Goal: Check status: Check status

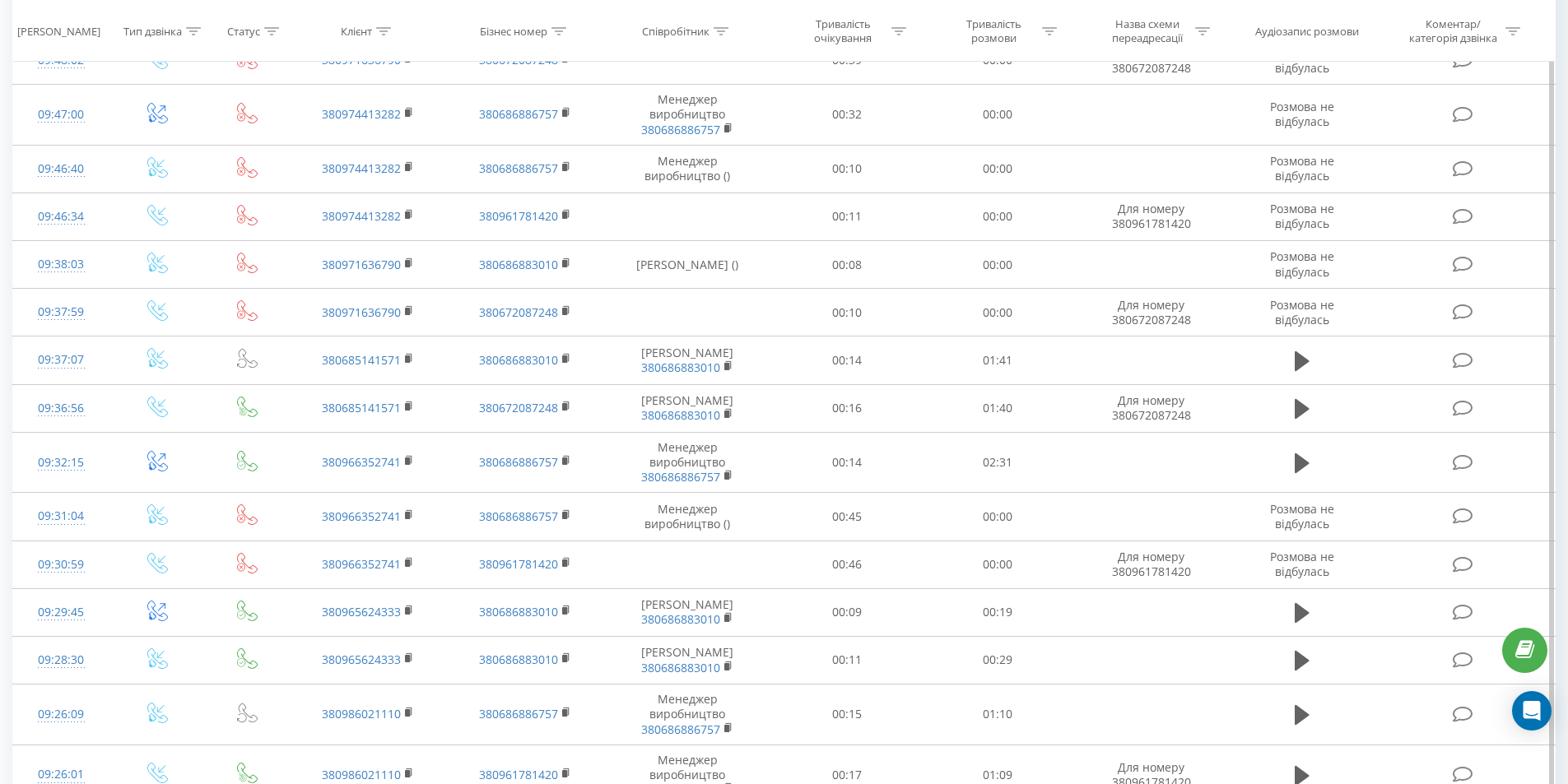
scroll to position [576, 0]
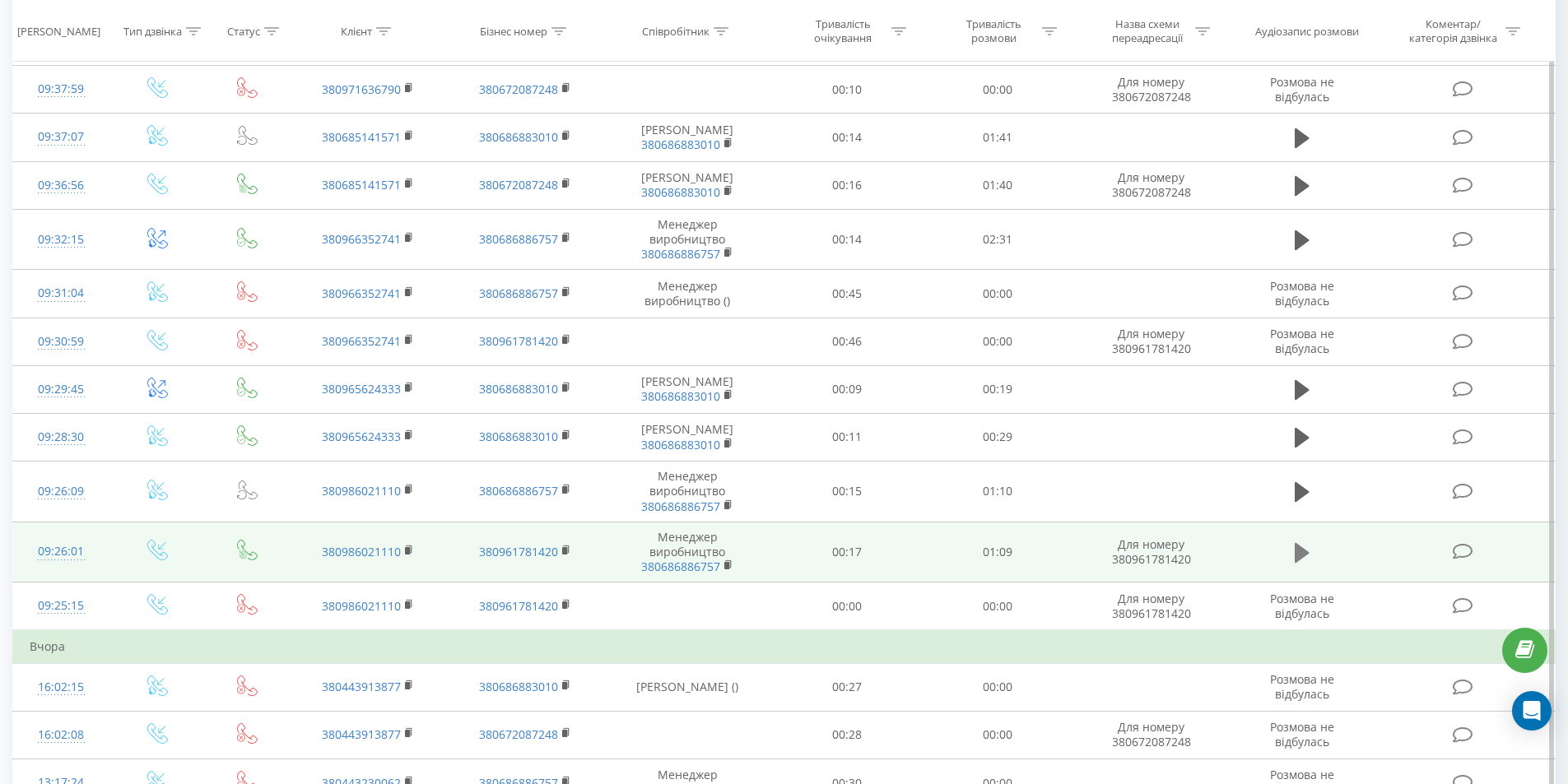
click at [1305, 558] on icon at bounding box center [1301, 553] width 15 height 23
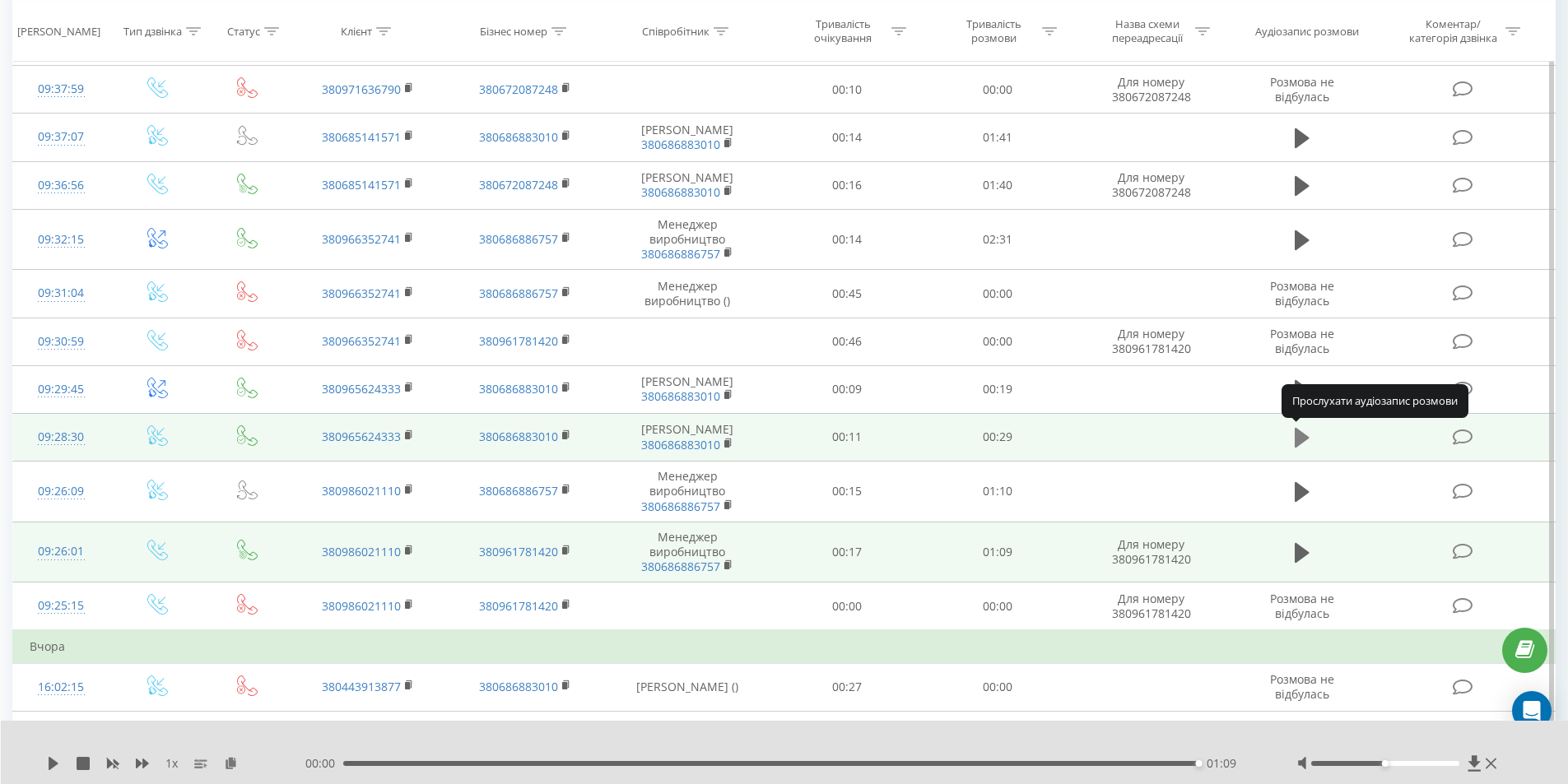
click at [1289, 438] on button at bounding box center [1301, 437] width 24 height 24
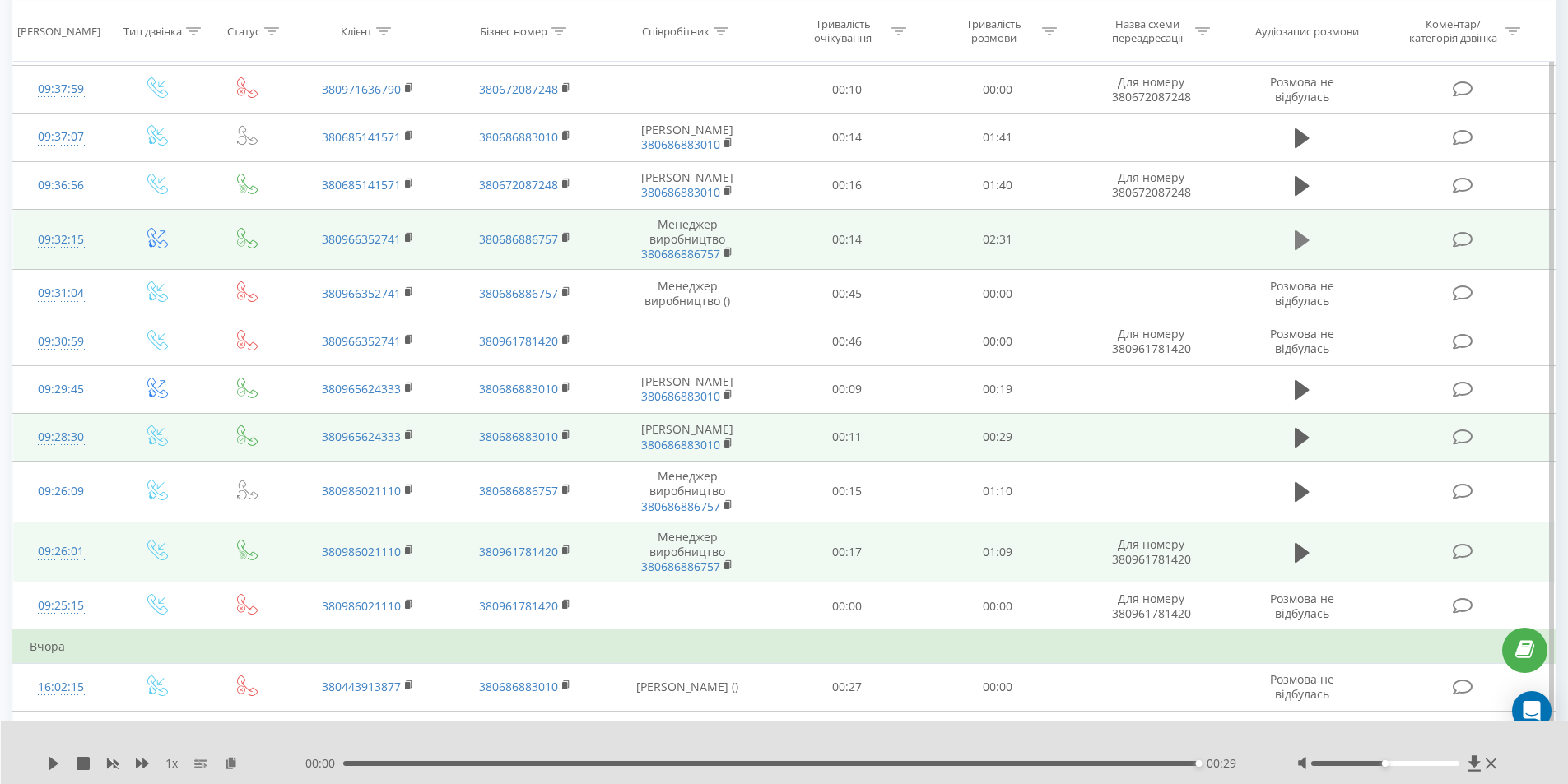
click at [1295, 240] on icon at bounding box center [1301, 240] width 15 height 19
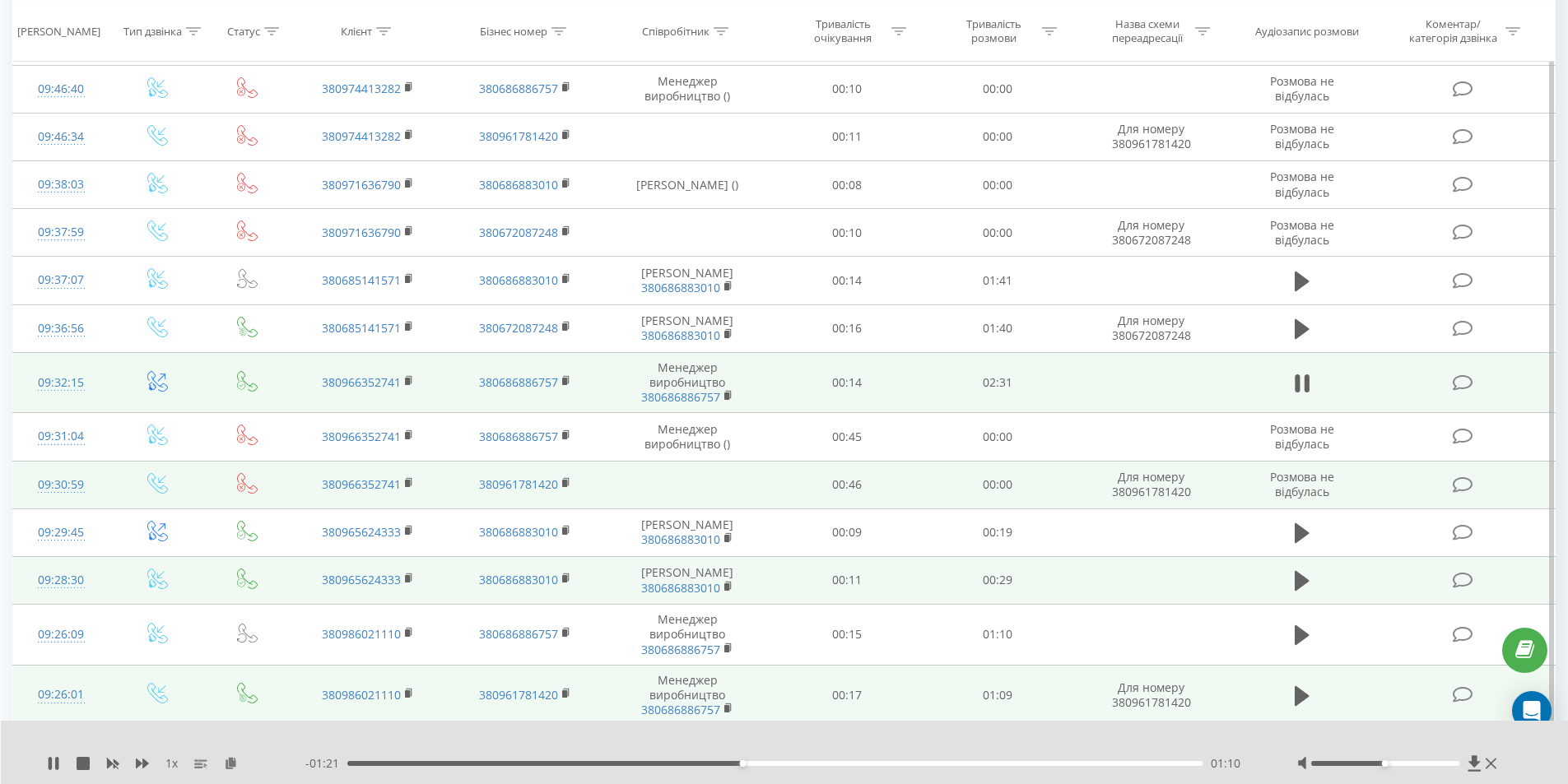
scroll to position [412, 0]
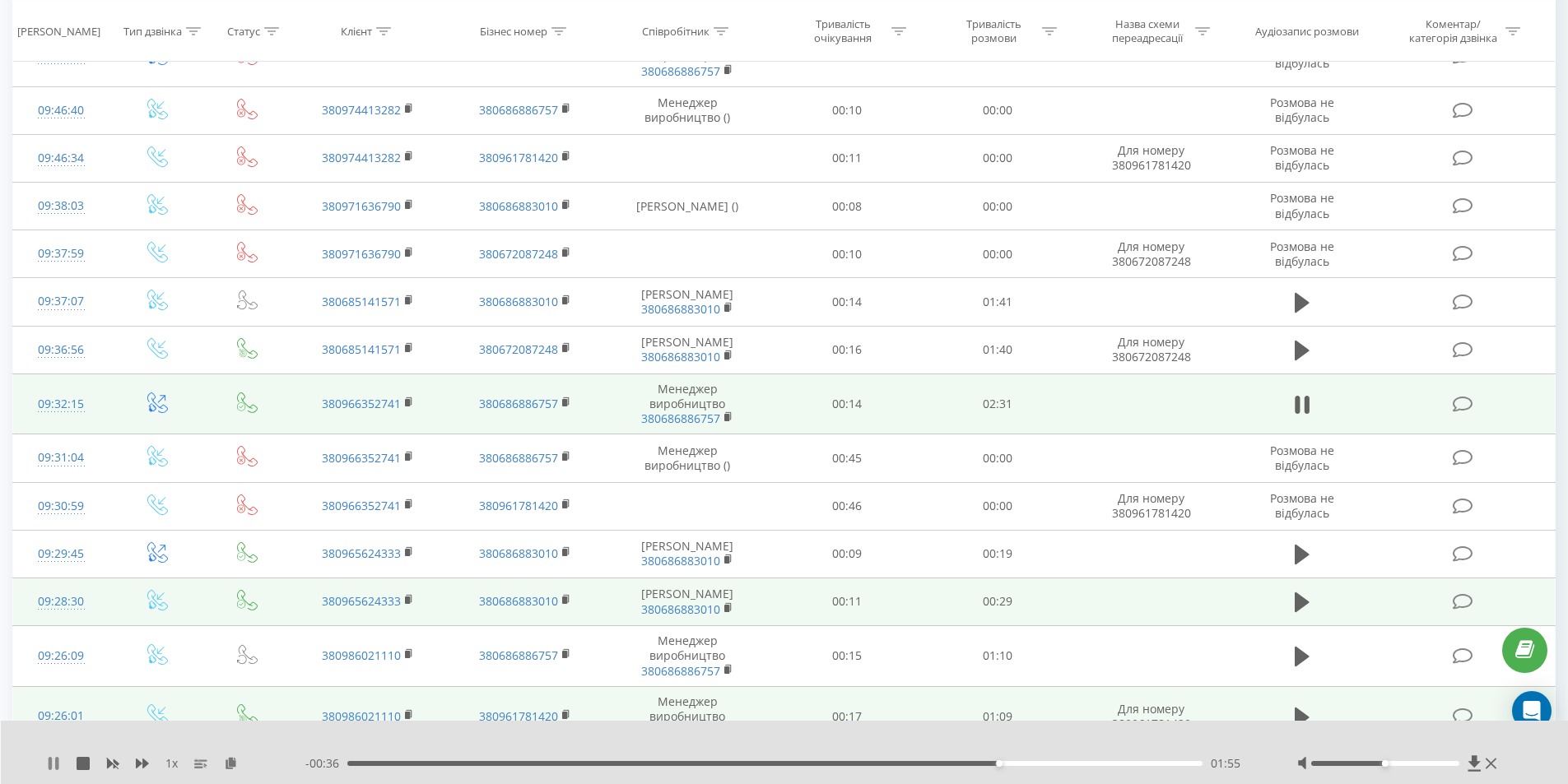
click at [53, 767] on icon at bounding box center [53, 764] width 14 height 14
click at [56, 762] on icon at bounding box center [53, 764] width 10 height 14
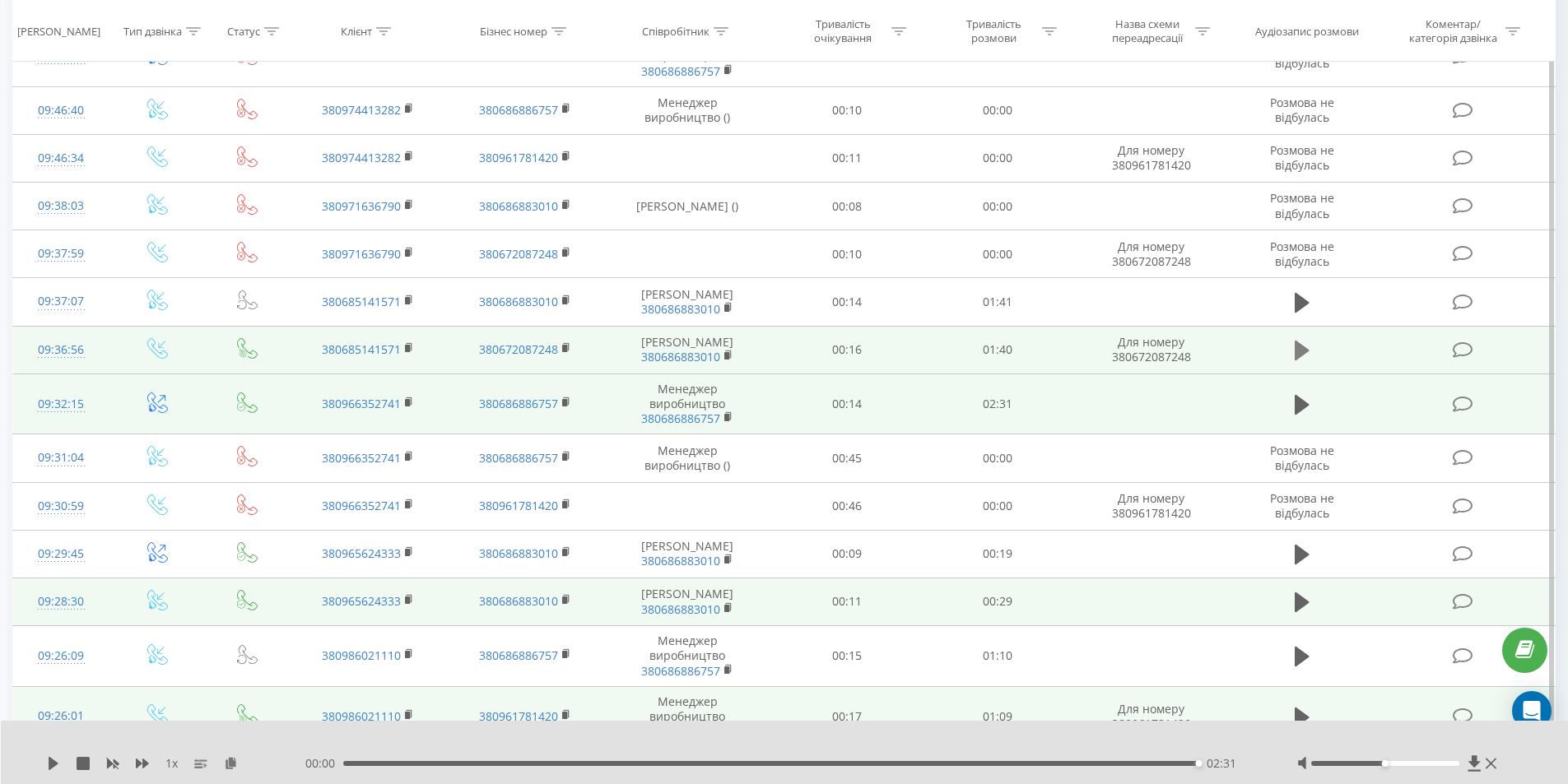
click at [1304, 351] on icon at bounding box center [1301, 351] width 15 height 19
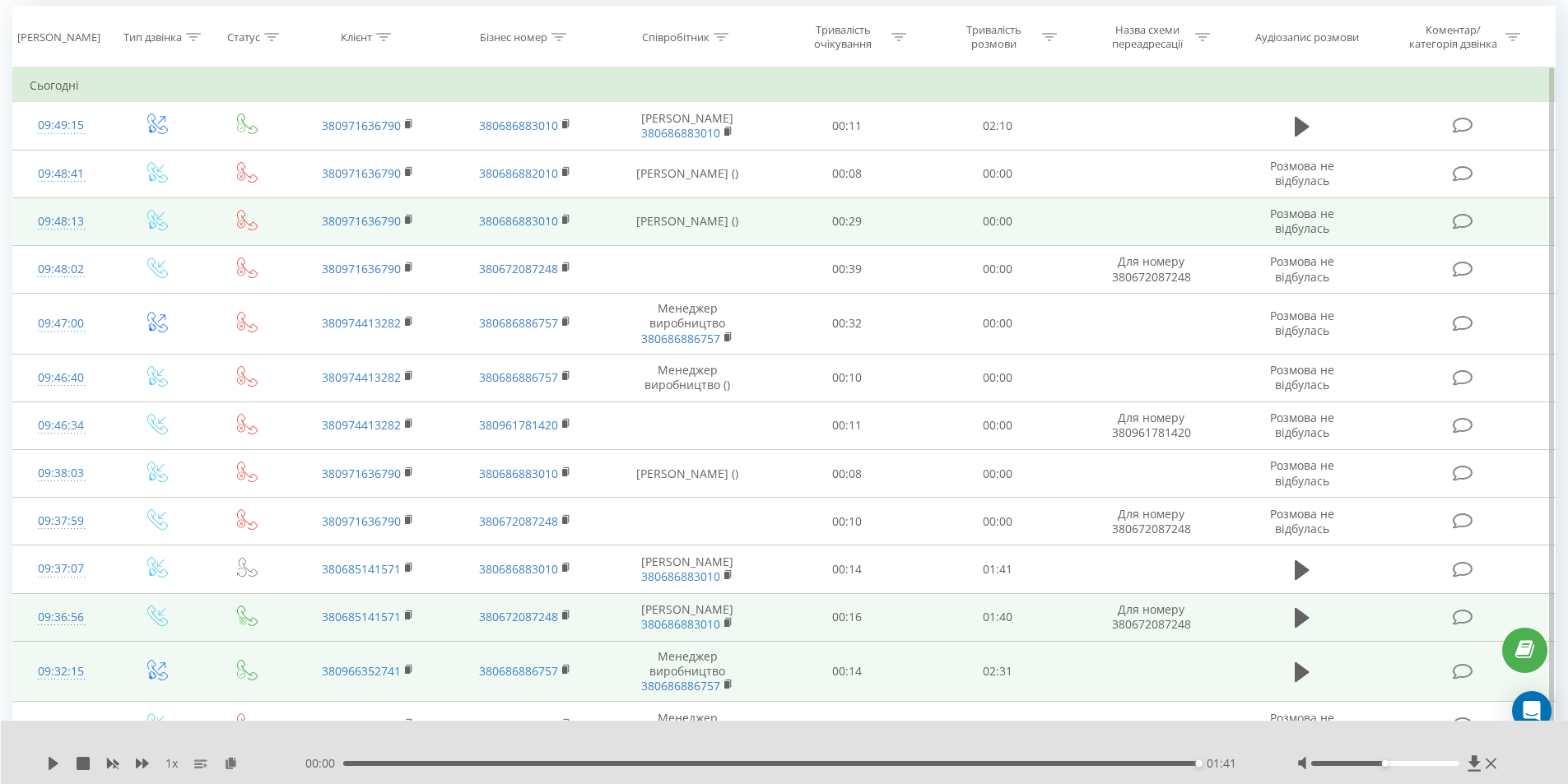
scroll to position [83, 0]
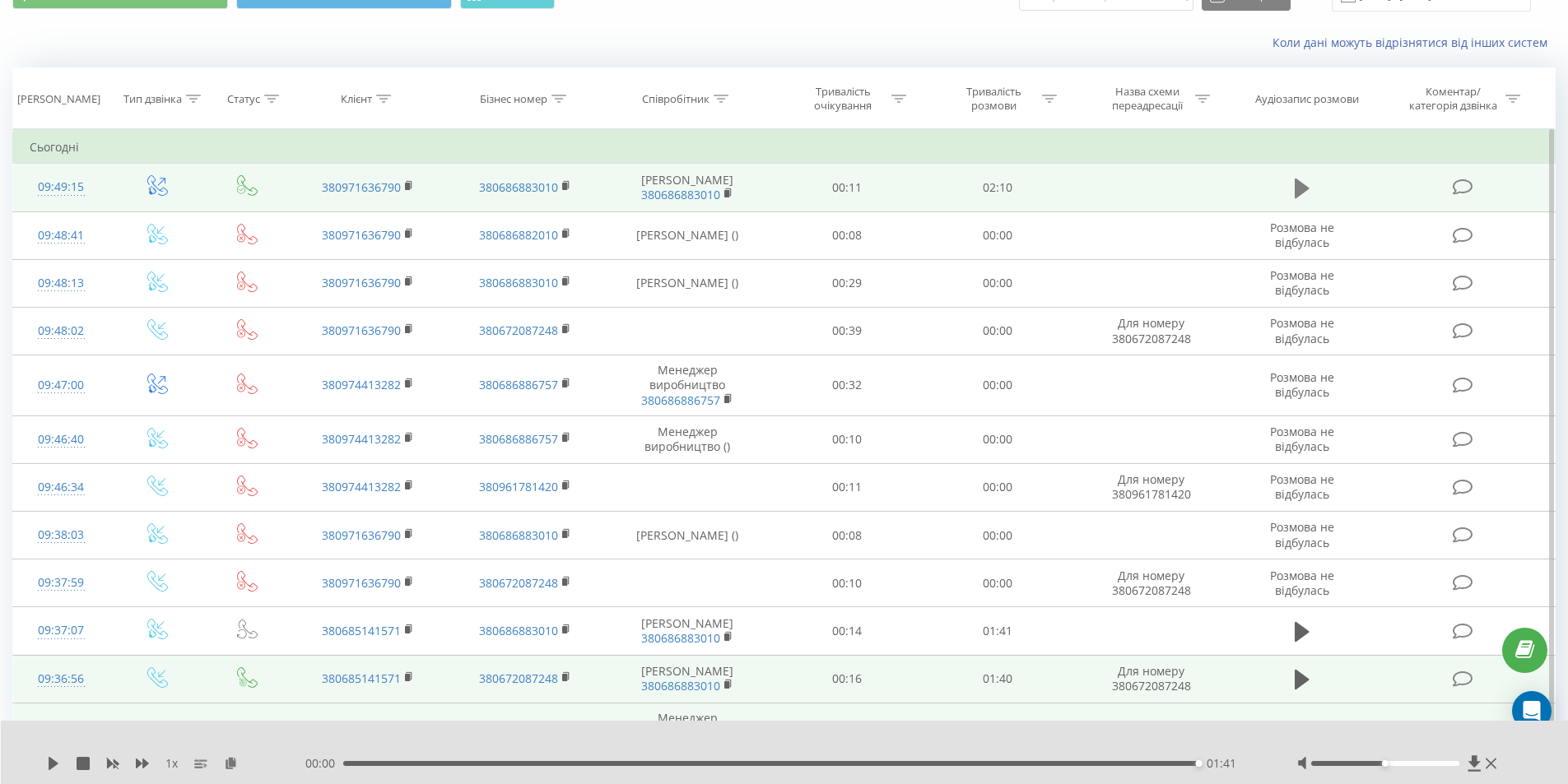
click at [1296, 190] on icon at bounding box center [1301, 188] width 15 height 19
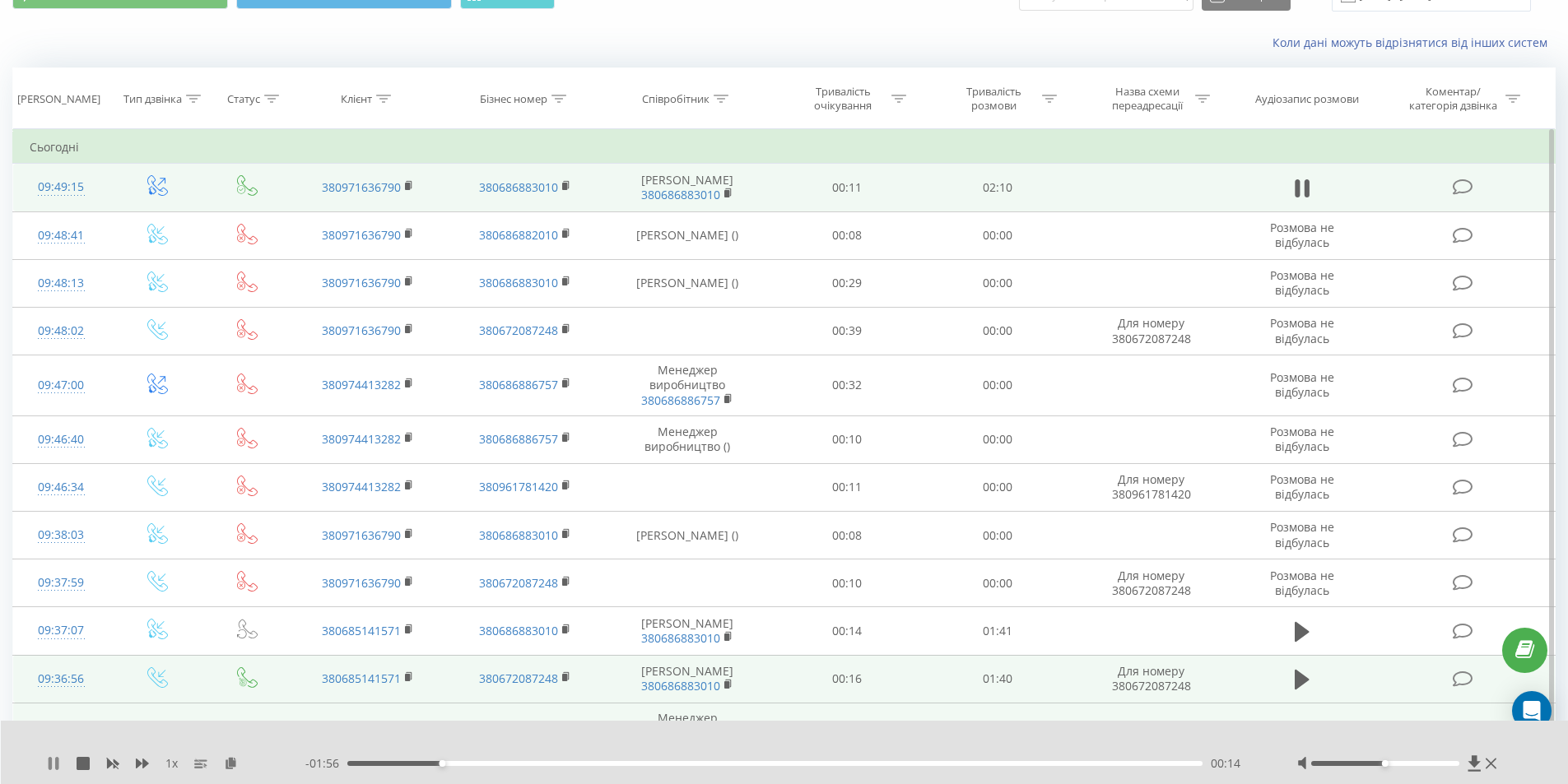
click at [51, 767] on icon at bounding box center [50, 764] width 3 height 14
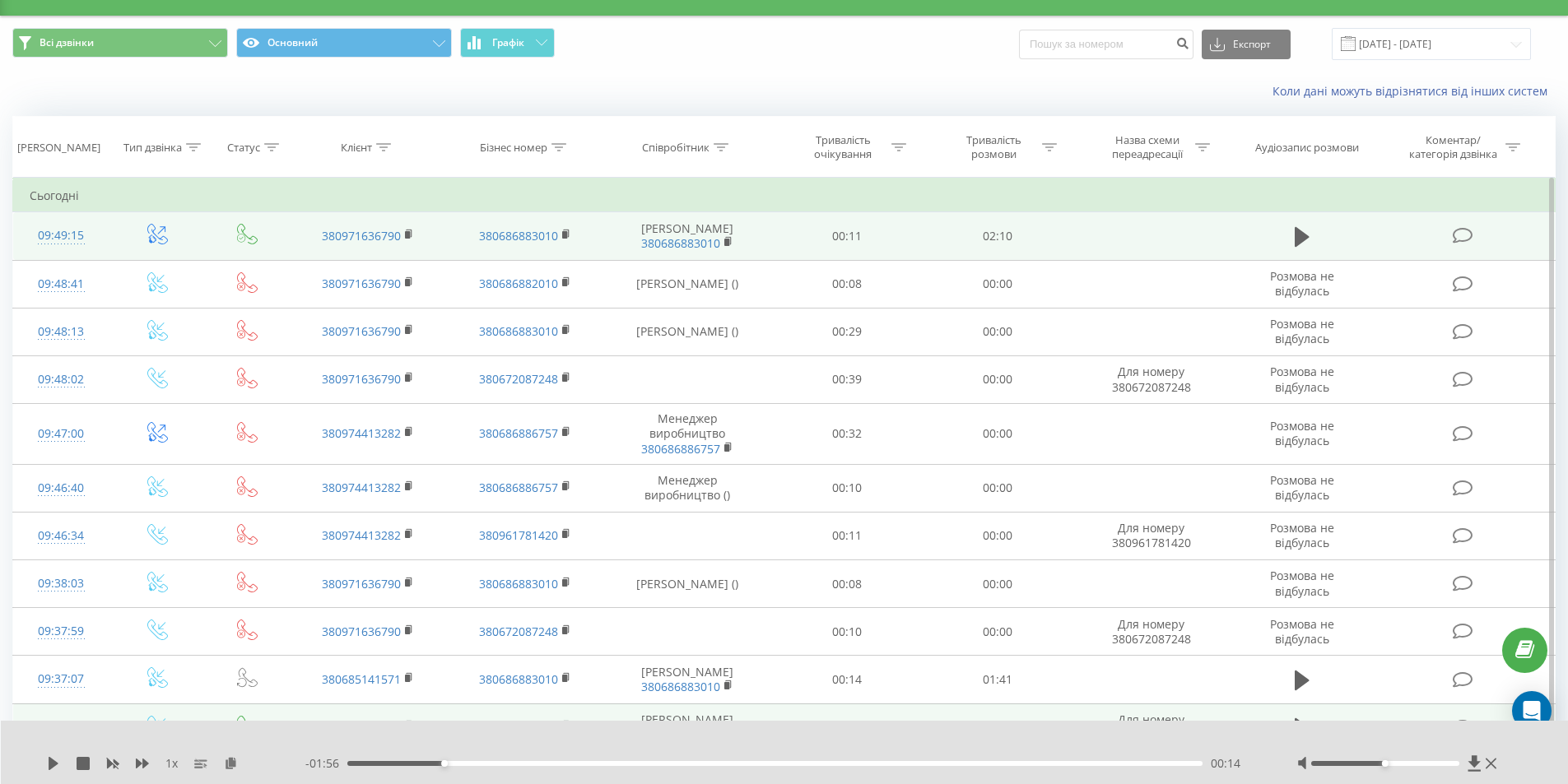
scroll to position [0, 0]
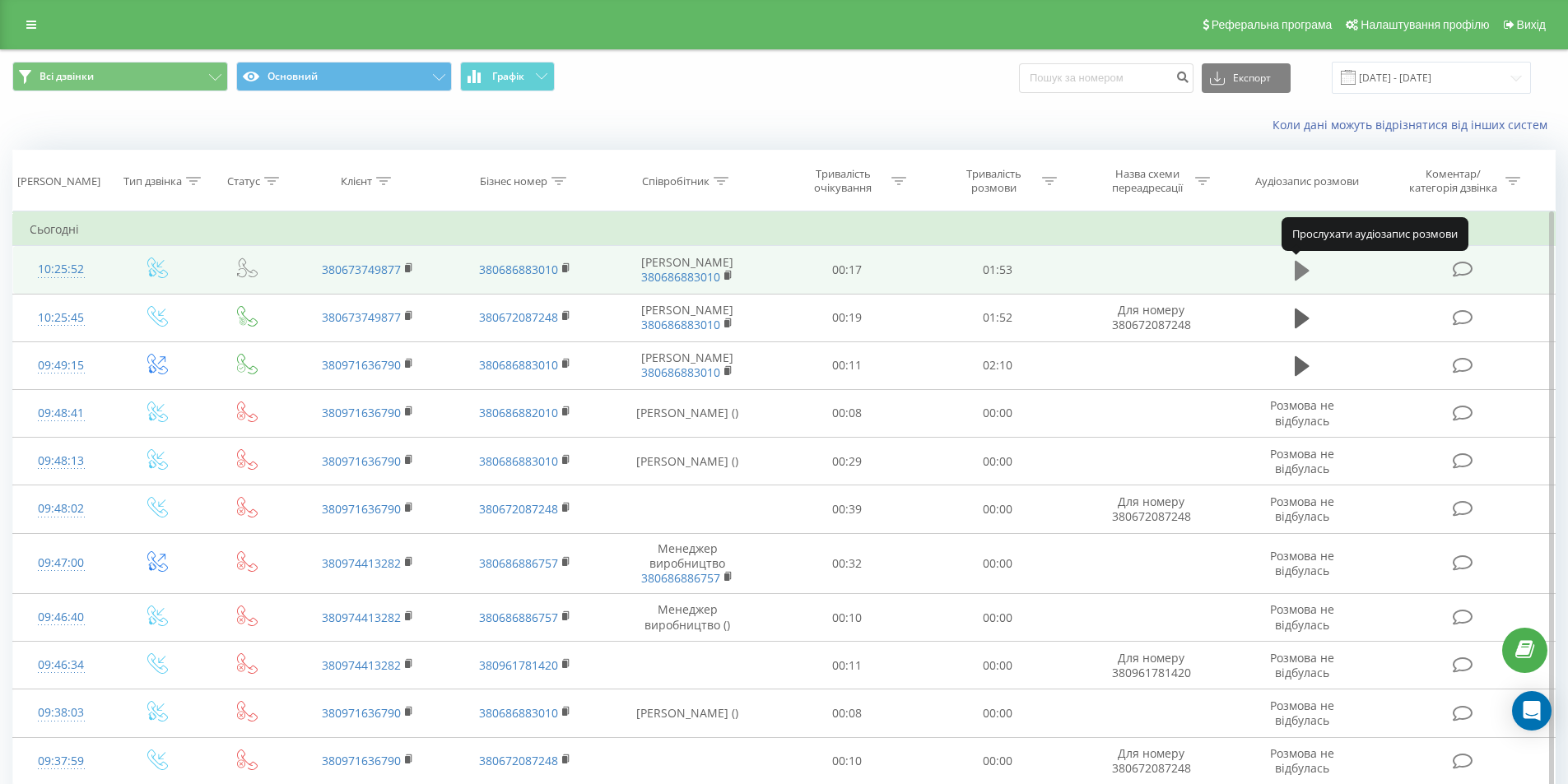
click at [1294, 272] on icon at bounding box center [1301, 271] width 15 height 23
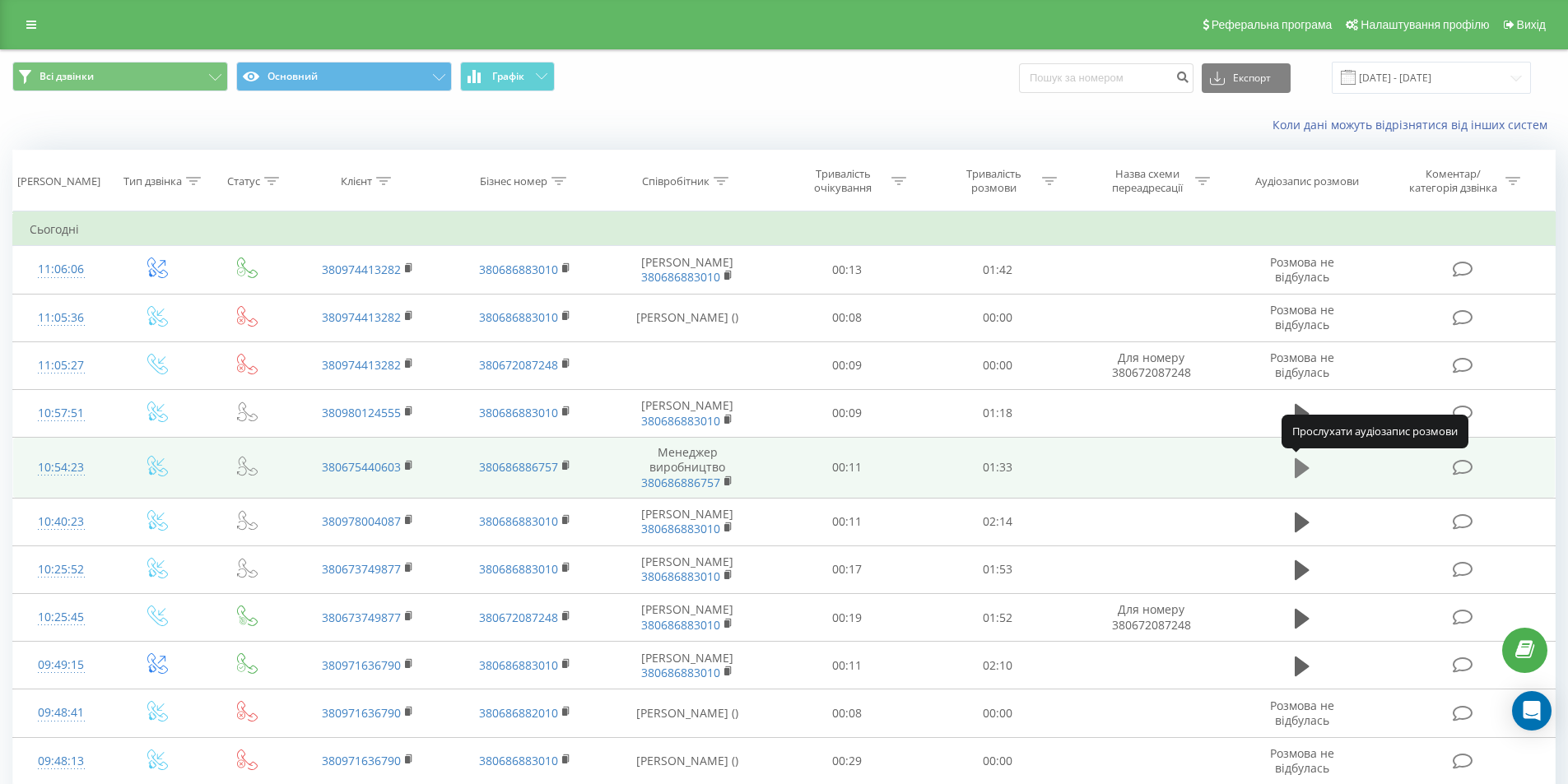
click at [1303, 477] on icon at bounding box center [1301, 468] width 15 height 23
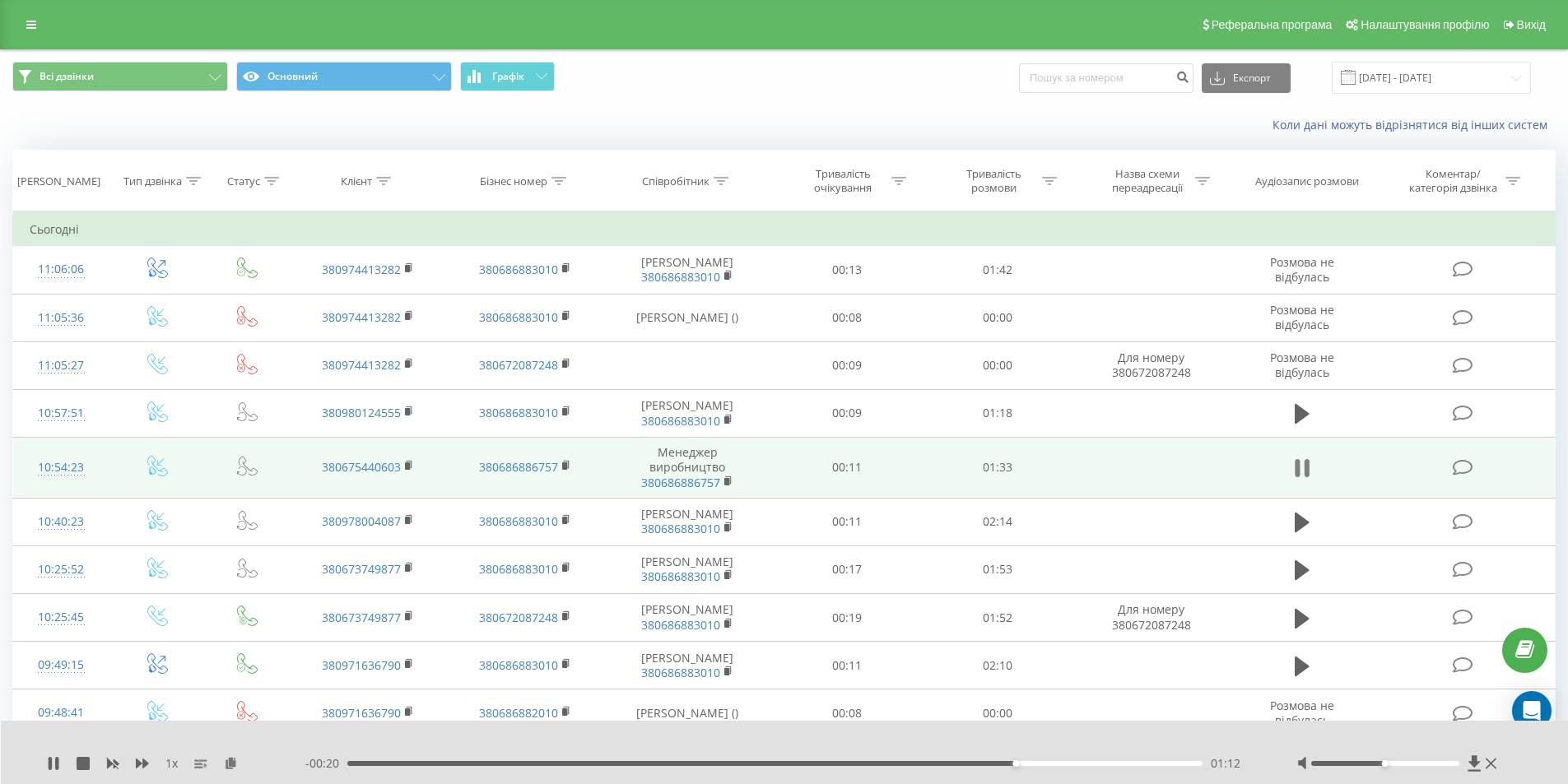
click at [1302, 472] on icon at bounding box center [1301, 468] width 15 height 23
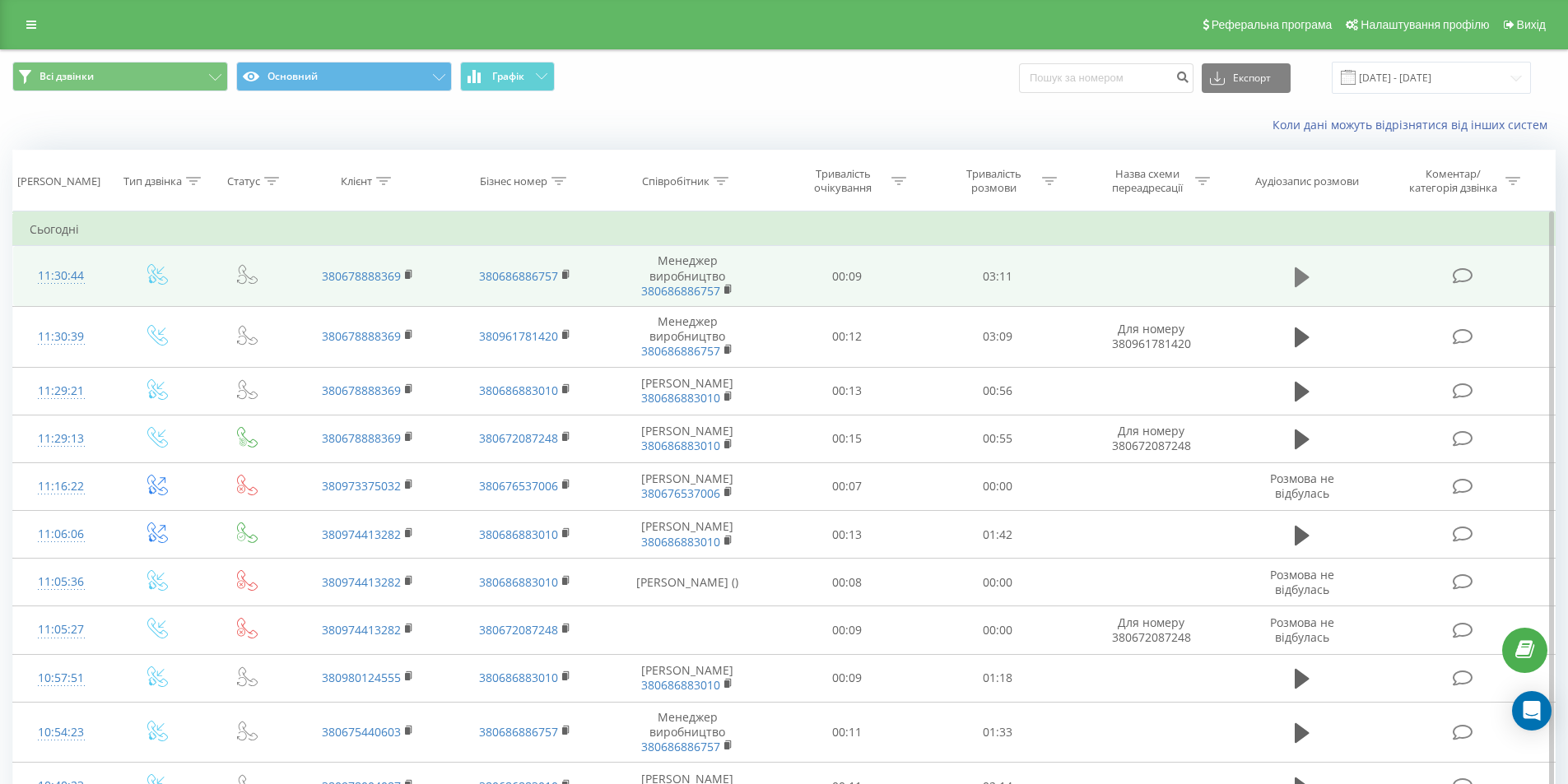
click at [1298, 277] on icon at bounding box center [1301, 276] width 15 height 19
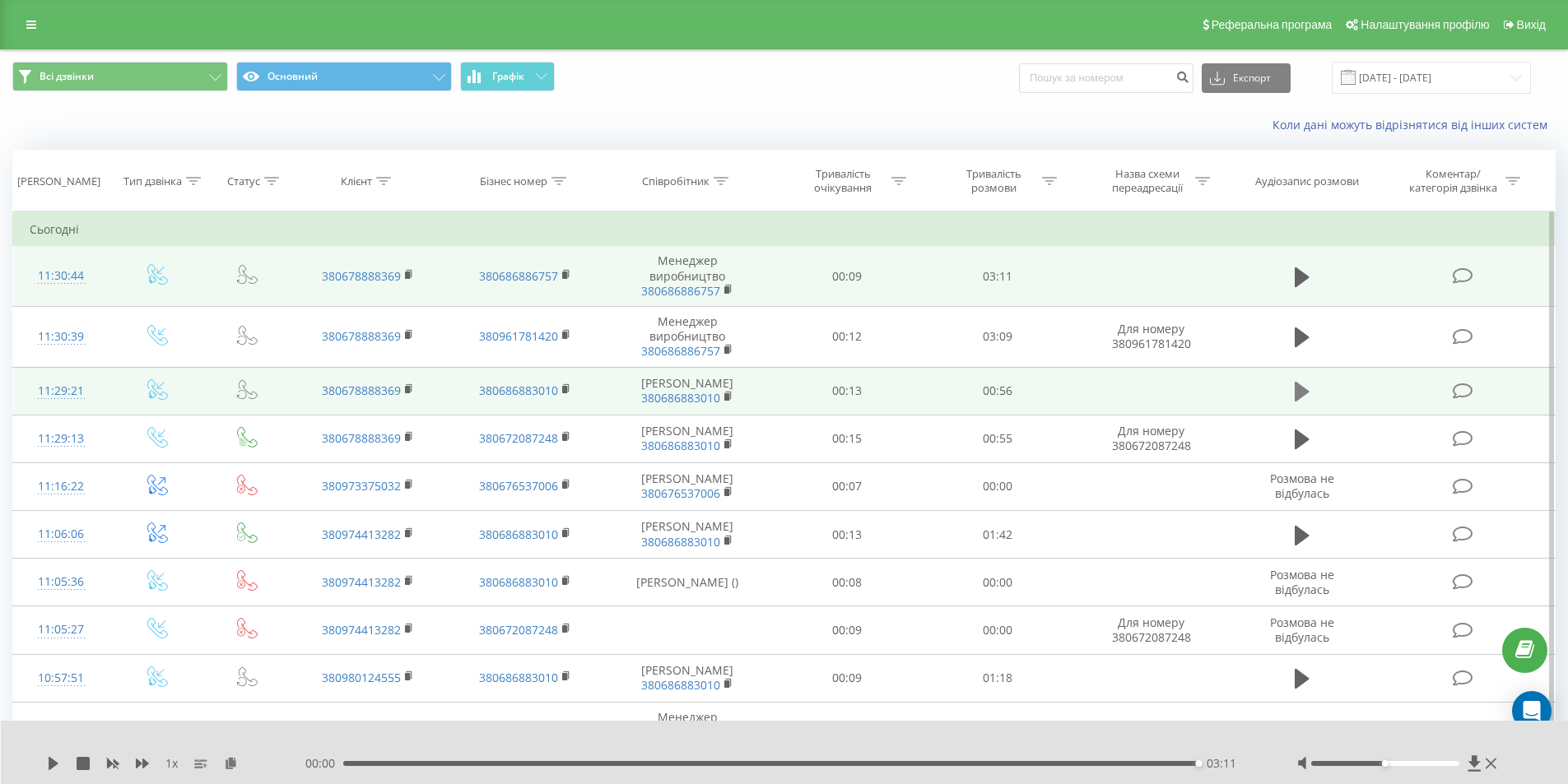
click at [1302, 396] on icon at bounding box center [1301, 392] width 15 height 19
click at [1302, 395] on icon at bounding box center [1301, 392] width 15 height 19
